Goal: Use online tool/utility: Utilize a website feature to perform a specific function

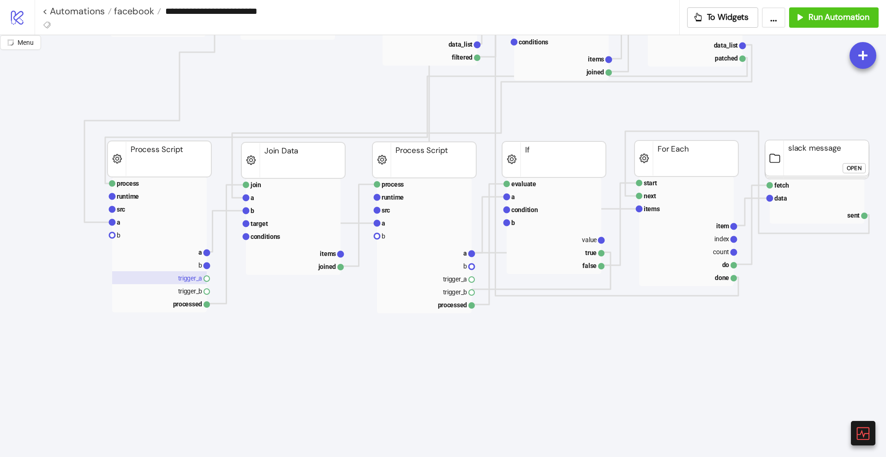
scroll to position [635, 0]
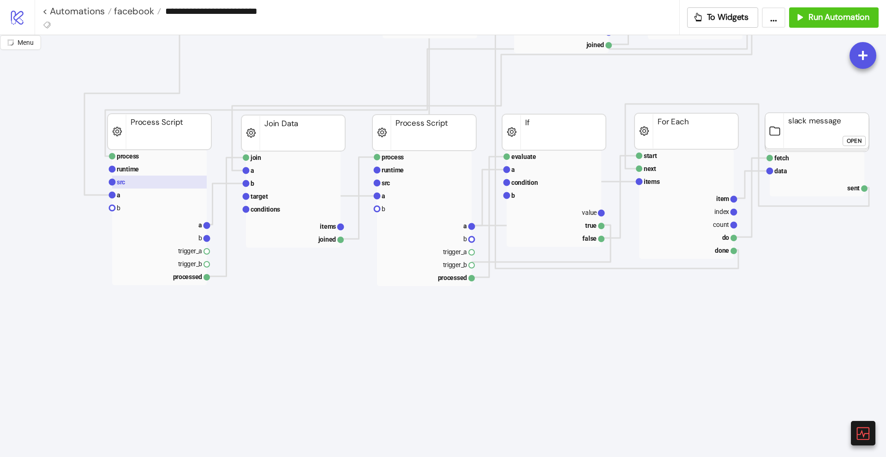
click at [149, 184] on rect at bounding box center [159, 181] width 95 height 13
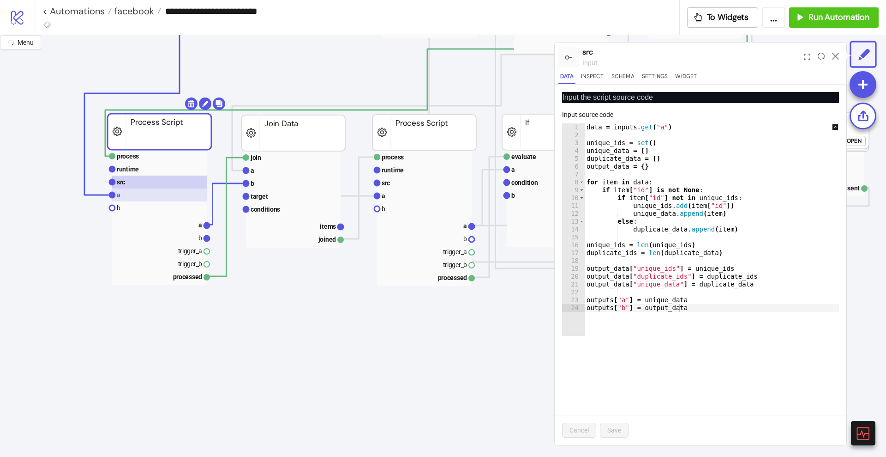
click at [144, 197] on rect at bounding box center [159, 194] width 95 height 13
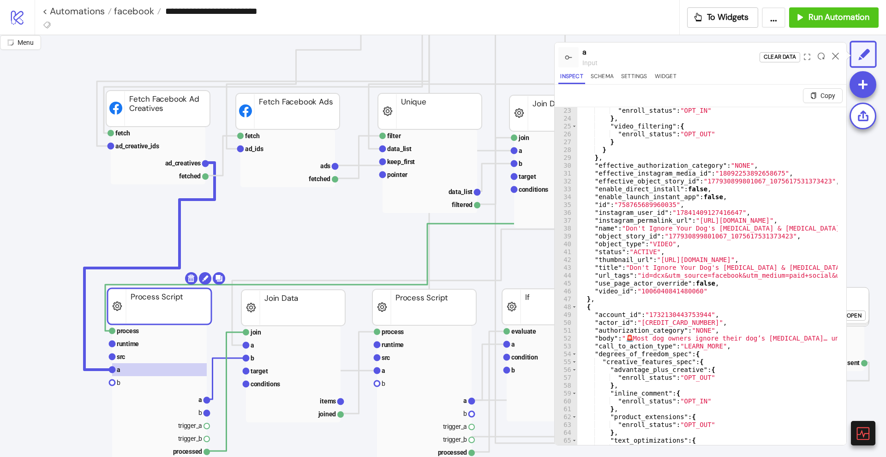
scroll to position [462, 0]
click at [184, 166] on rect at bounding box center [158, 161] width 95 height 13
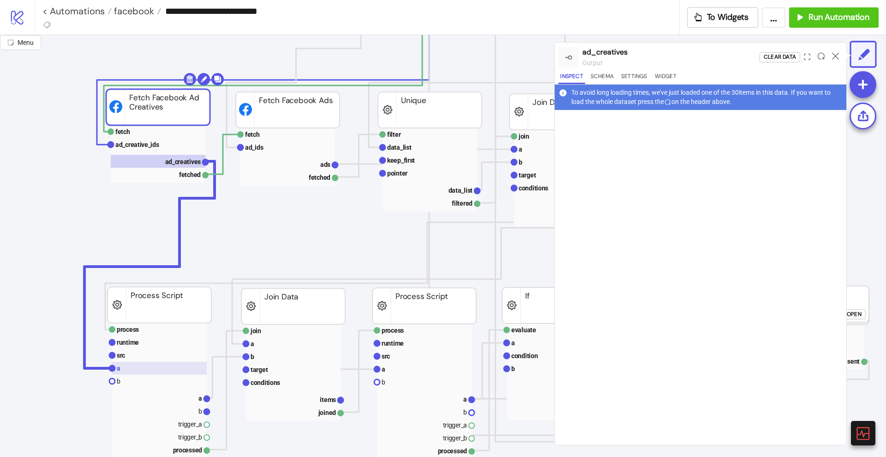
click at [129, 367] on rect at bounding box center [159, 367] width 95 height 13
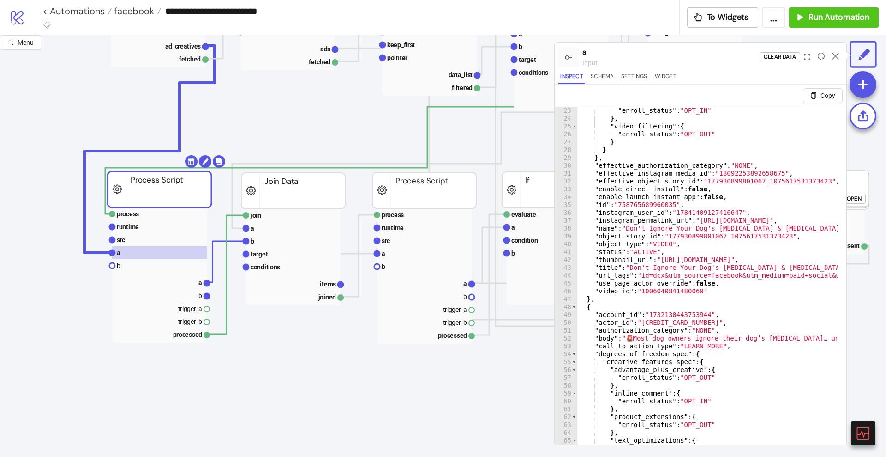
scroll to position [138, 0]
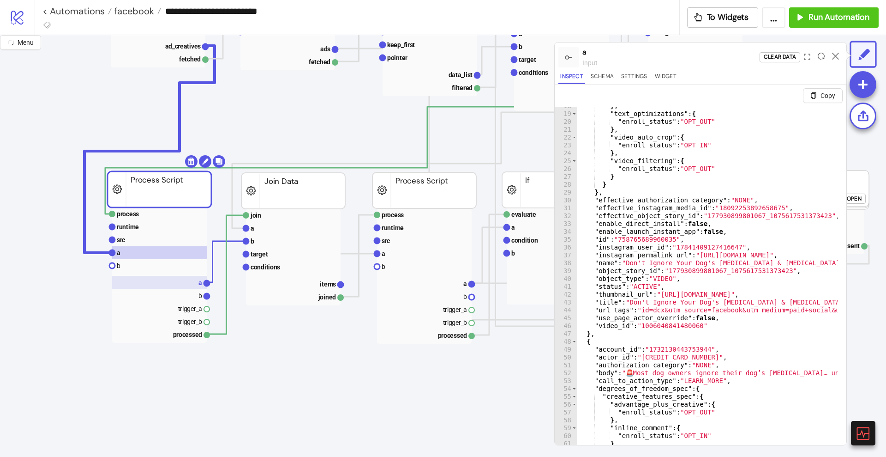
click at [192, 287] on rect at bounding box center [159, 282] width 95 height 13
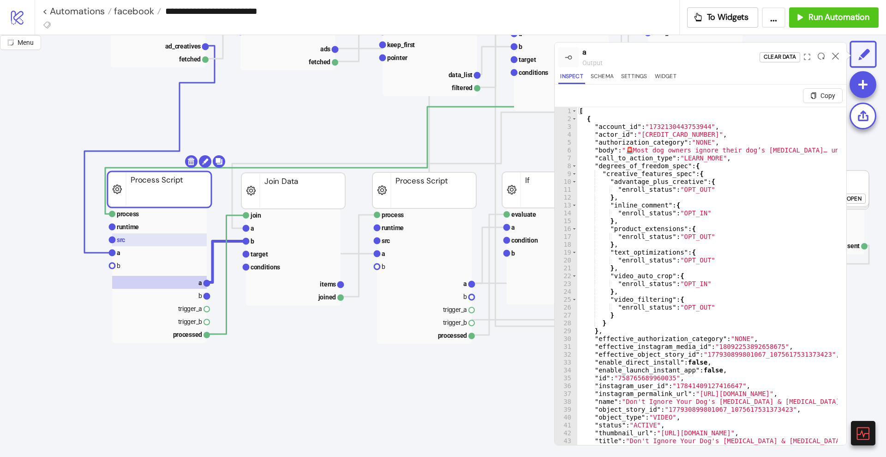
click at [156, 241] on rect at bounding box center [159, 239] width 95 height 13
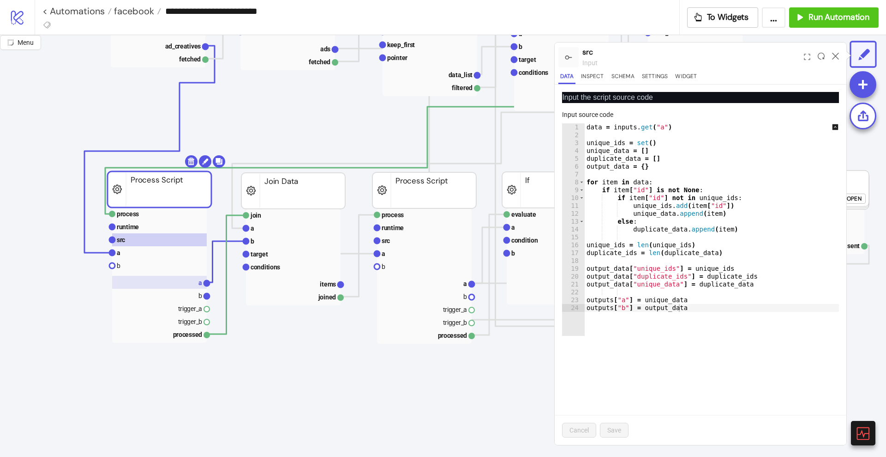
click at [197, 279] on rect at bounding box center [159, 282] width 95 height 13
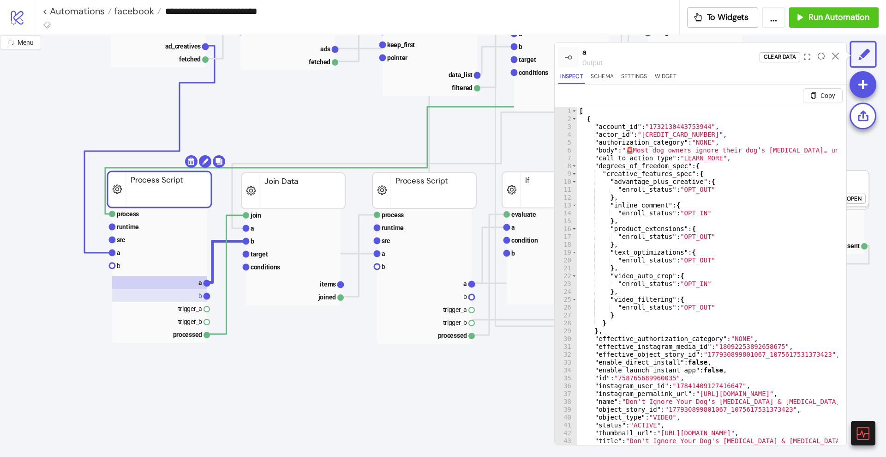
click at [186, 295] on rect at bounding box center [159, 295] width 95 height 13
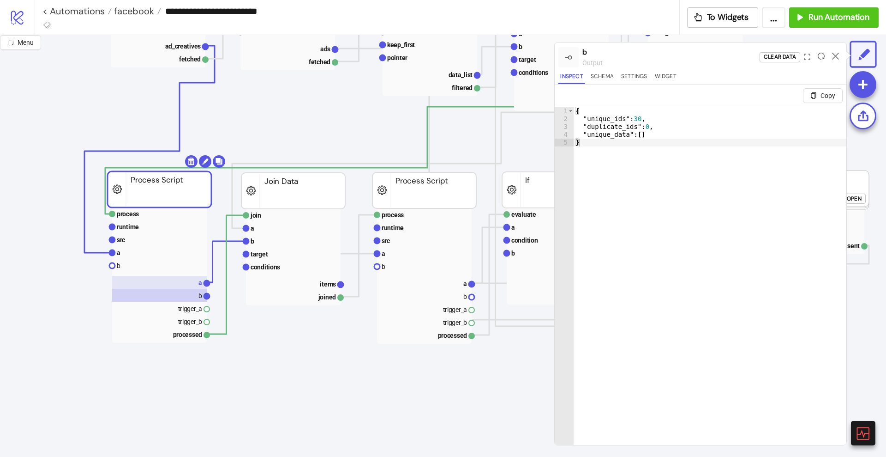
click at [193, 283] on rect at bounding box center [159, 282] width 95 height 13
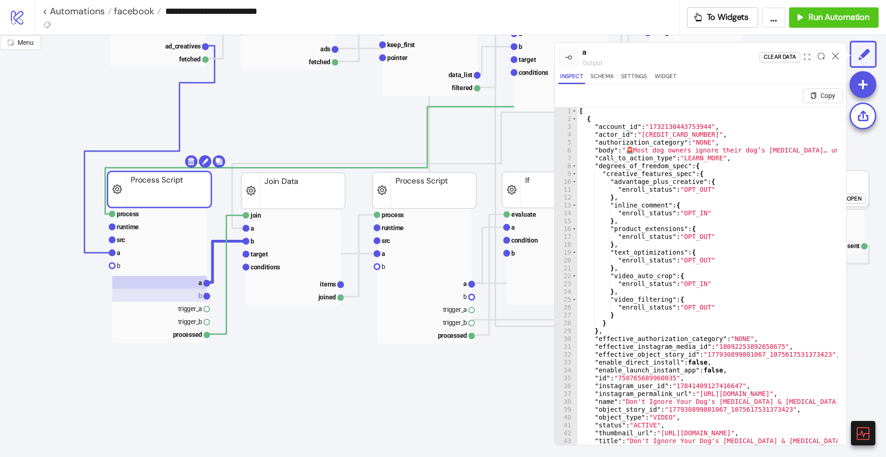
click at [193, 294] on rect at bounding box center [159, 295] width 95 height 13
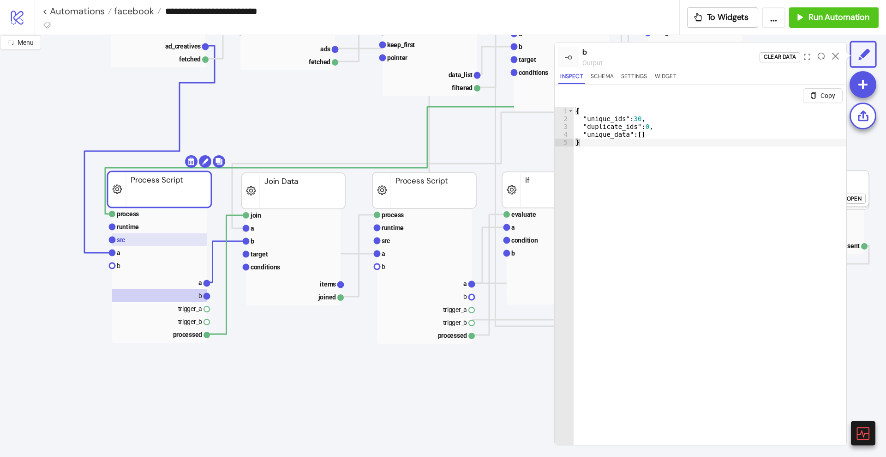
click at [162, 242] on rect at bounding box center [159, 239] width 95 height 13
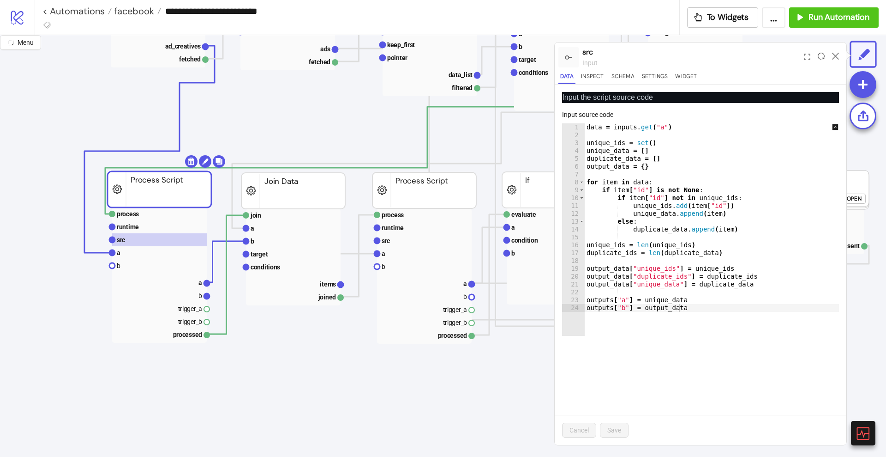
click at [711, 284] on div "data = inputs . get ( "a" ) unique_ids = set ( ) unique_data = [ ] duplicate_da…" at bounding box center [719, 237] width 268 height 228
click at [648, 286] on div "data = inputs . get ( "a" ) unique_ids = set ( ) unique_data = [ ] duplicate_da…" at bounding box center [719, 237] width 268 height 228
paste textarea "***"
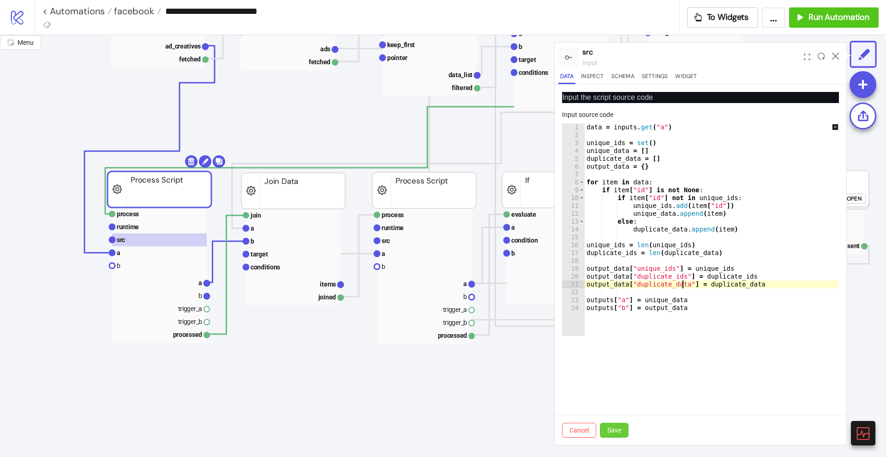
click at [618, 428] on span "Save" at bounding box center [615, 429] width 14 height 7
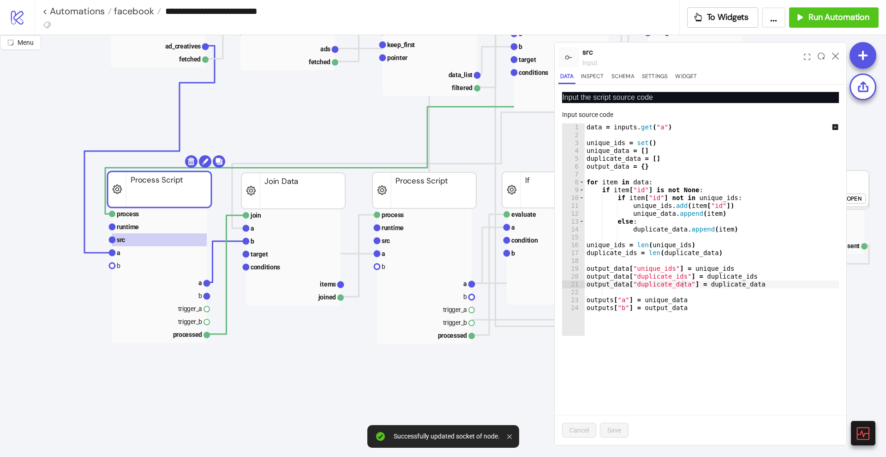
click at [736, 265] on div "data = inputs . get ( "a" ) unique_ids = set ( ) unique_data = [ ] duplicate_da…" at bounding box center [719, 237] width 268 height 228
click at [745, 297] on div "data = inputs . get ( "a" ) unique_ids = set ( ) unique_data = [ ] duplicate_da…" at bounding box center [719, 237] width 268 height 228
type textarea "**********"
click at [696, 293] on div "data = inputs . get ( "a" ) unique_ids = set ( ) unique_data = [ ] duplicate_da…" at bounding box center [719, 237] width 268 height 228
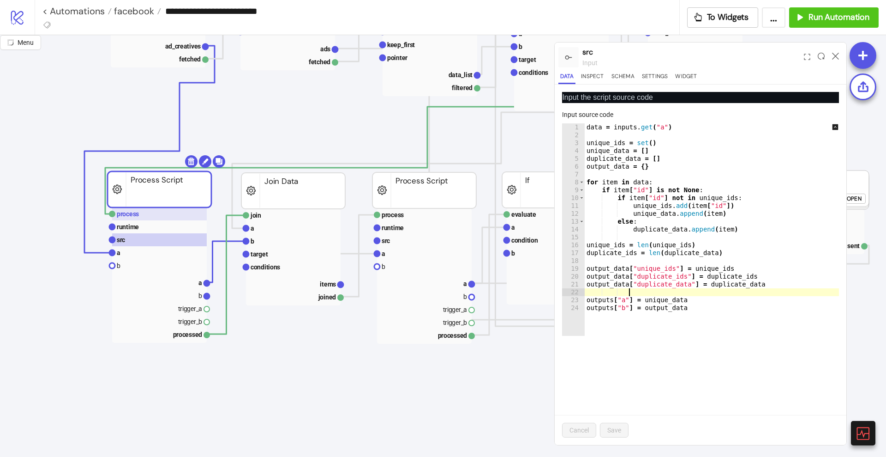
click at [143, 217] on rect at bounding box center [159, 213] width 95 height 13
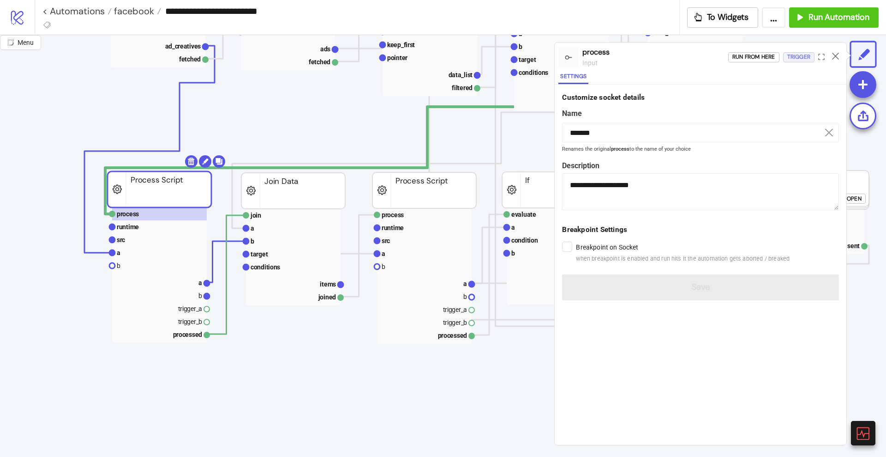
click at [788, 59] on div "Trigger" at bounding box center [799, 57] width 23 height 11
